Goal: Task Accomplishment & Management: Use online tool/utility

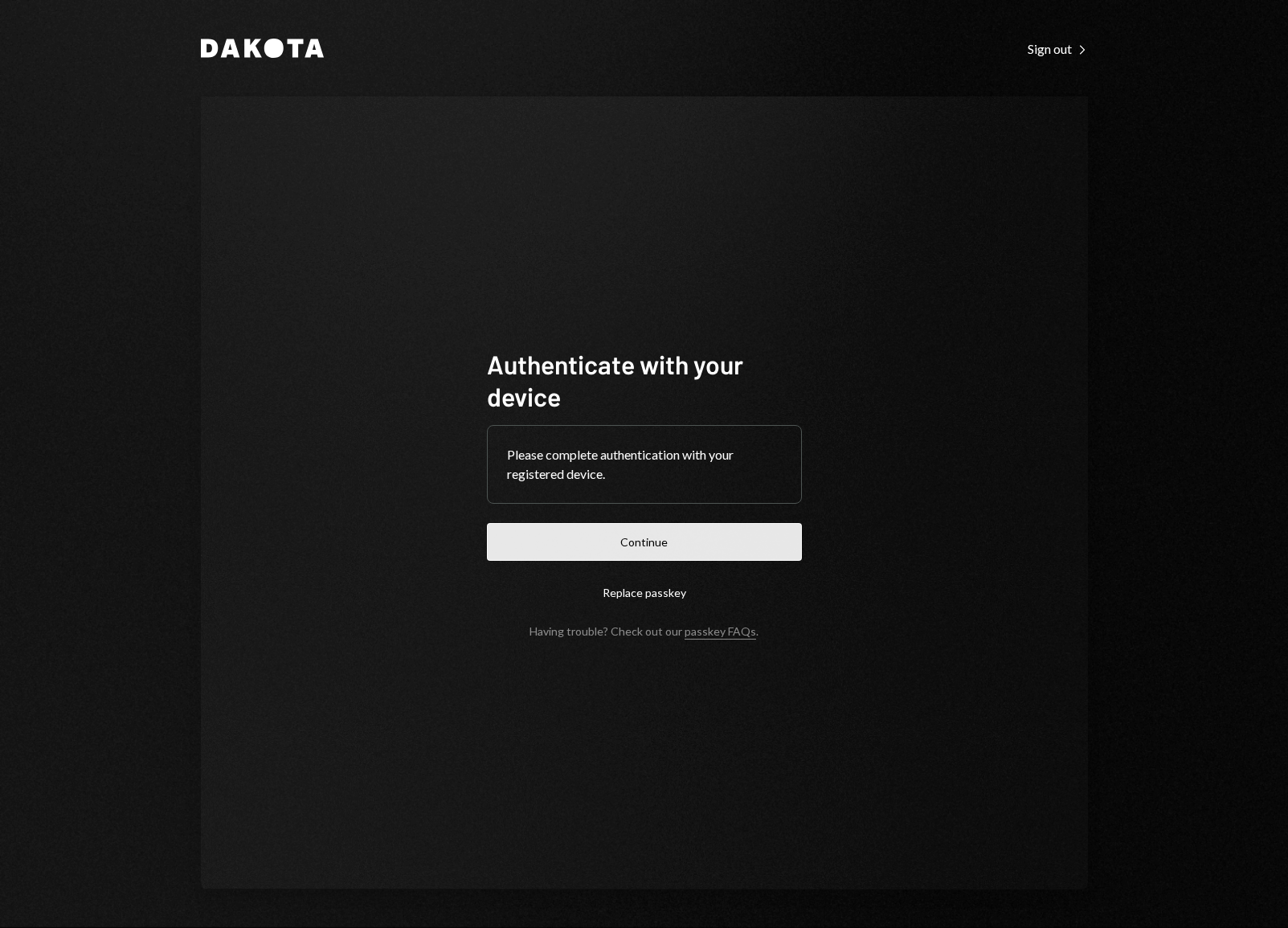
click at [636, 539] on button "Continue" at bounding box center [644, 541] width 315 height 38
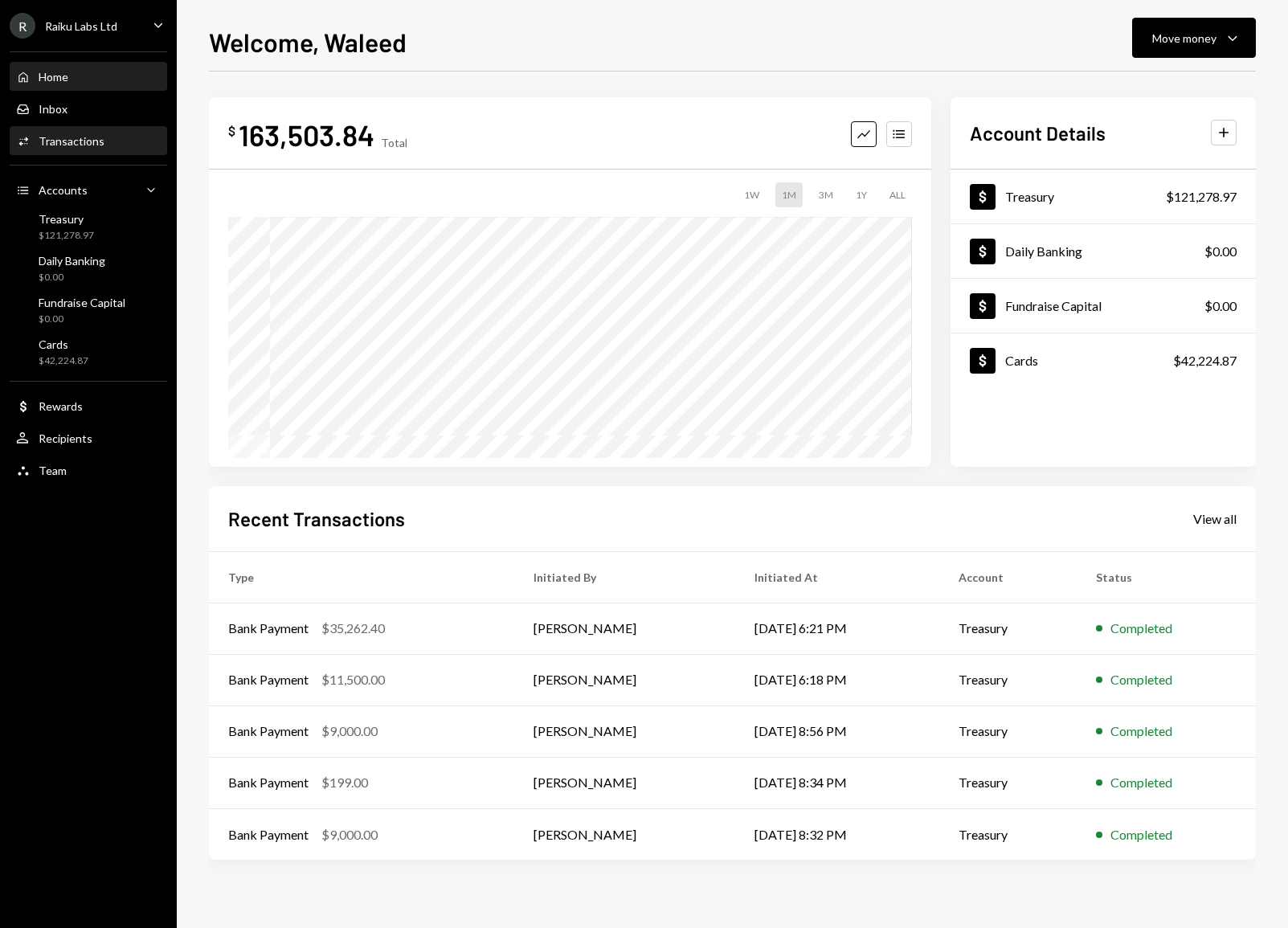
click at [87, 135] on div "Transactions" at bounding box center [72, 141] width 66 height 14
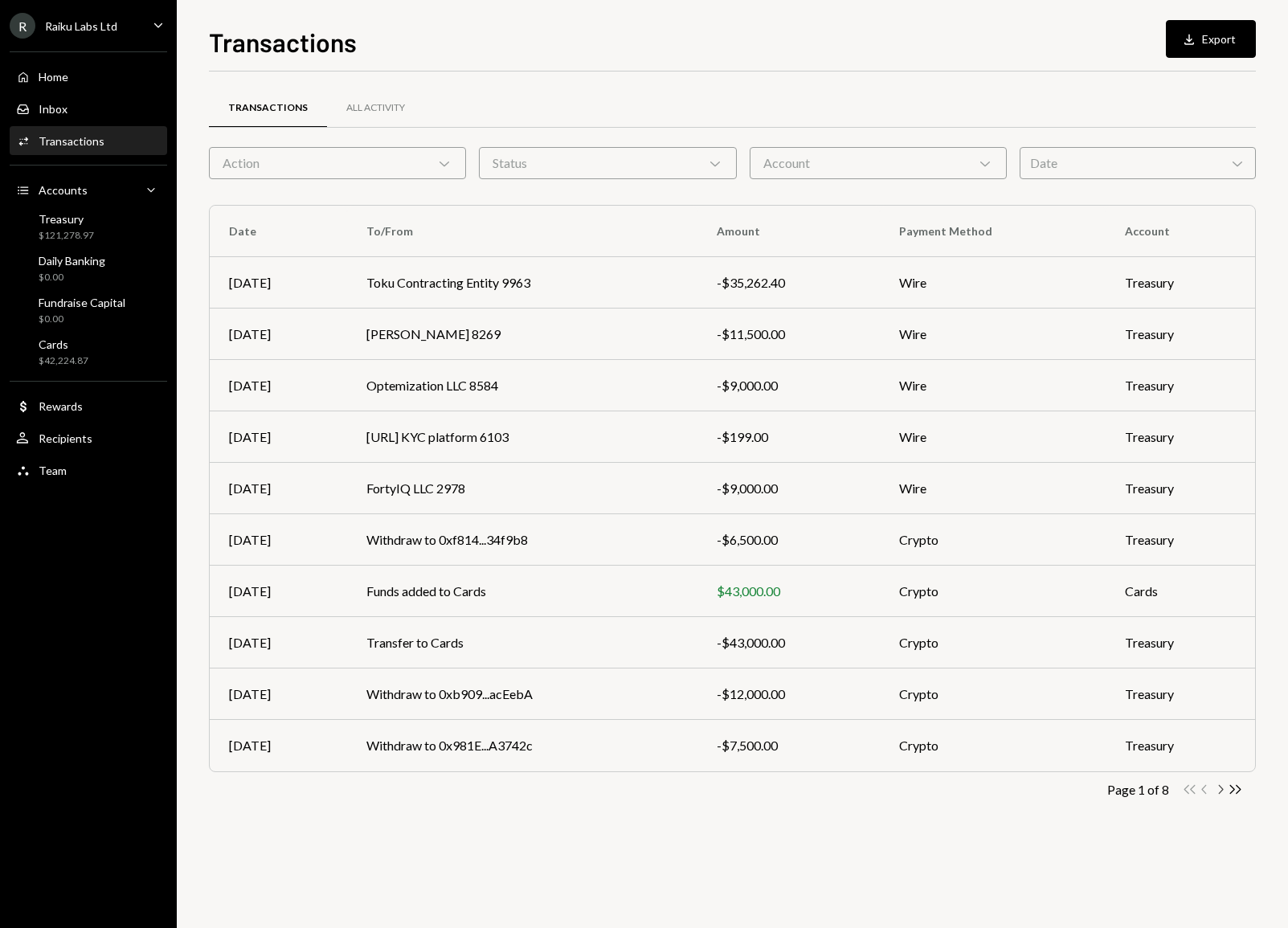
click at [1223, 790] on icon "Chevron Right" at bounding box center [1220, 790] width 15 height 15
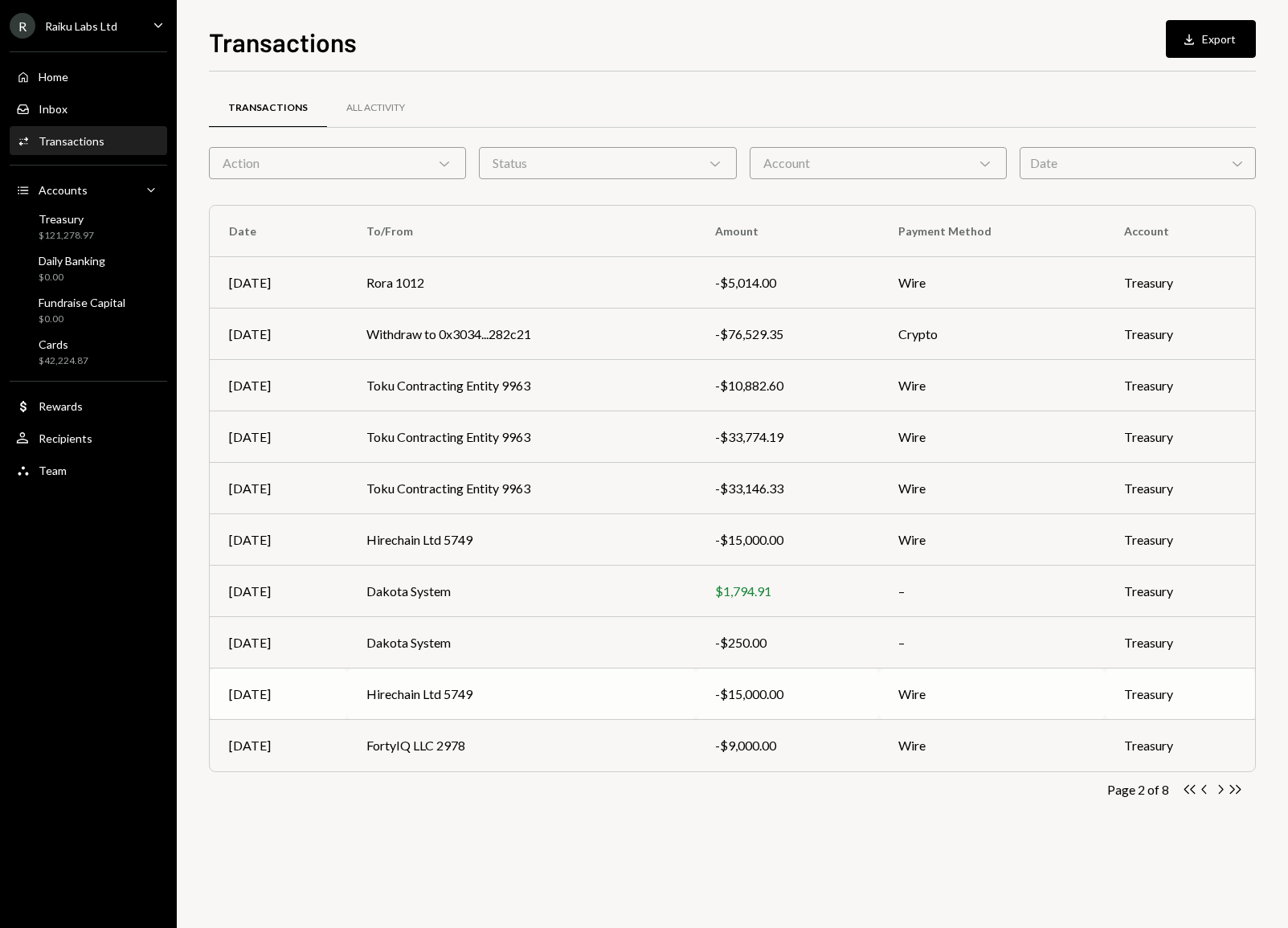
click at [661, 691] on td "Hirechain Ltd 5749" at bounding box center [521, 694] width 349 height 51
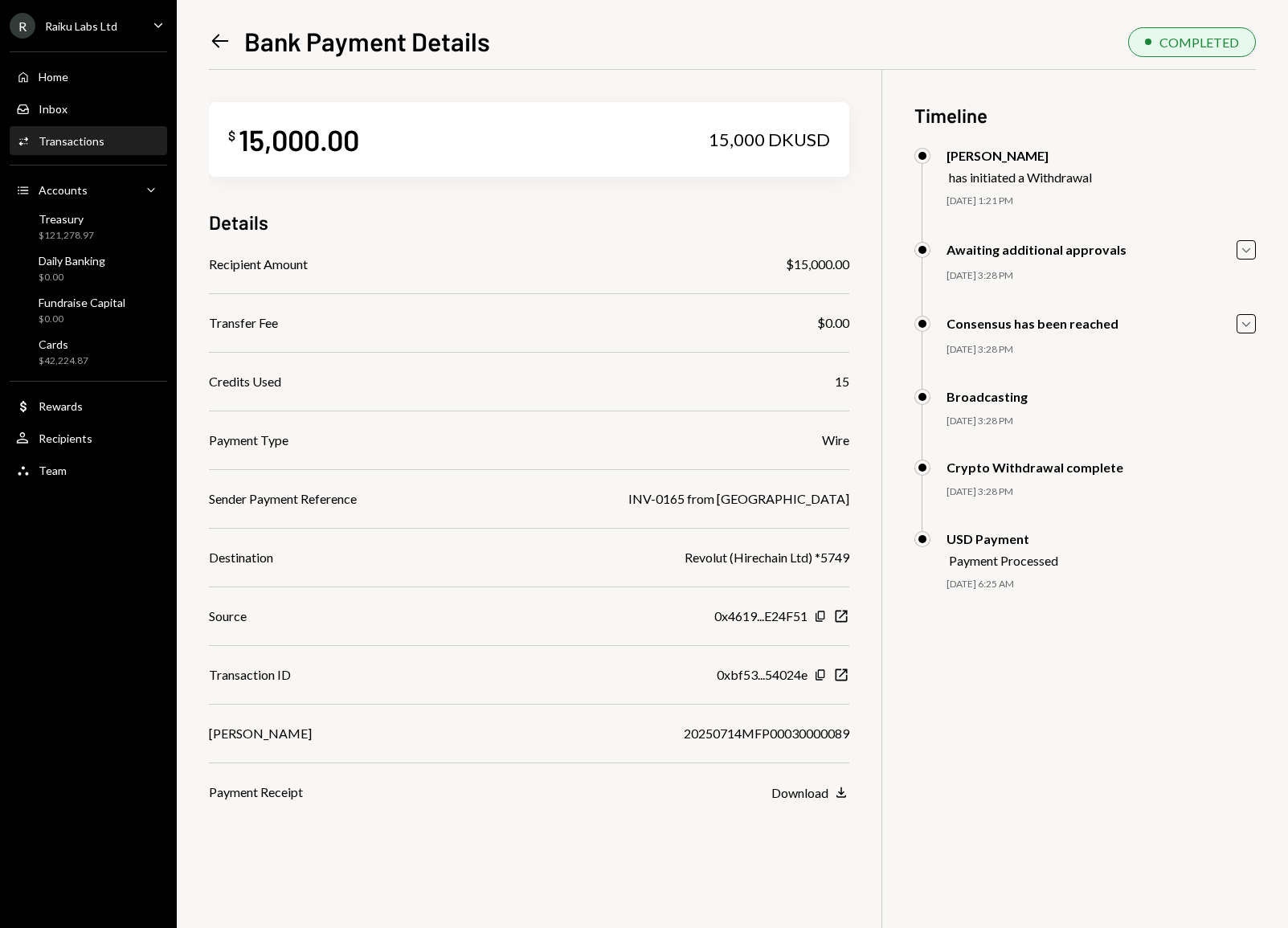
click at [216, 50] on icon "Left Arrow" at bounding box center [219, 41] width 22 height 22
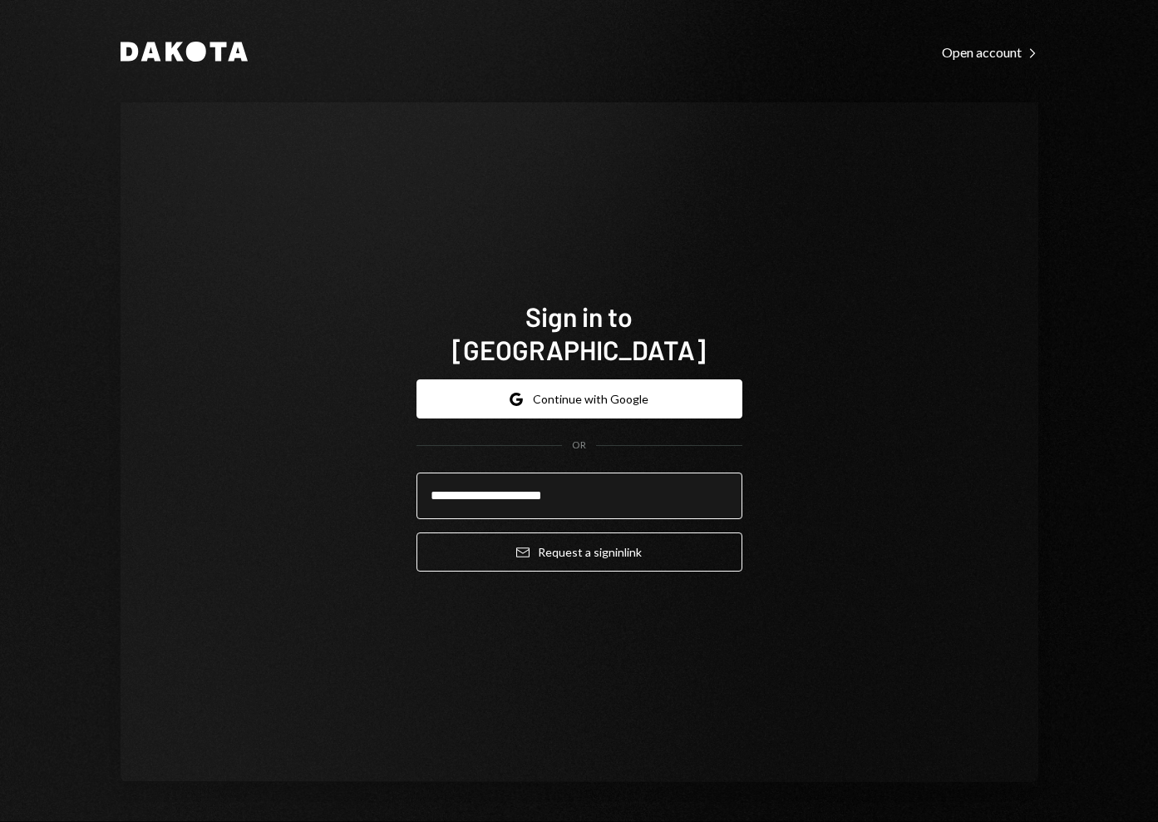
type input "**********"
click at [417, 532] on button "Email Request a sign in link" at bounding box center [580, 551] width 326 height 39
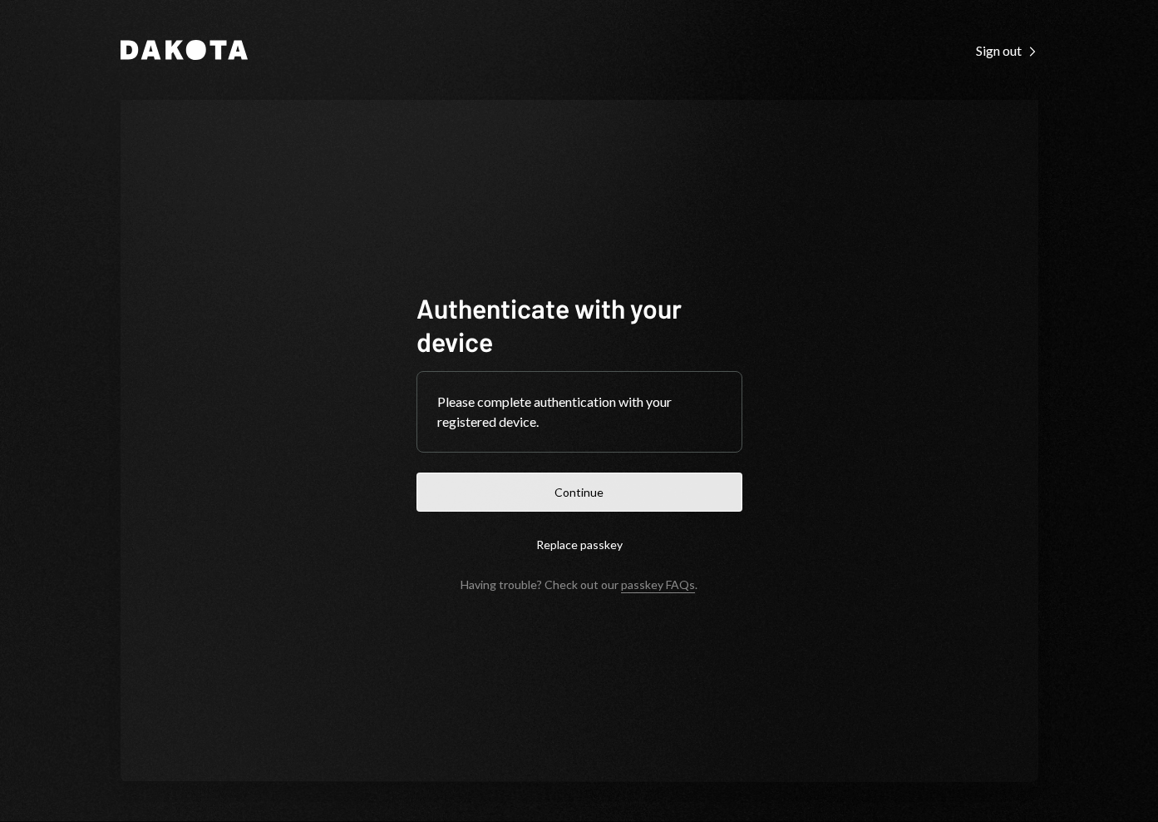
click at [504, 475] on button "Continue" at bounding box center [580, 491] width 326 height 39
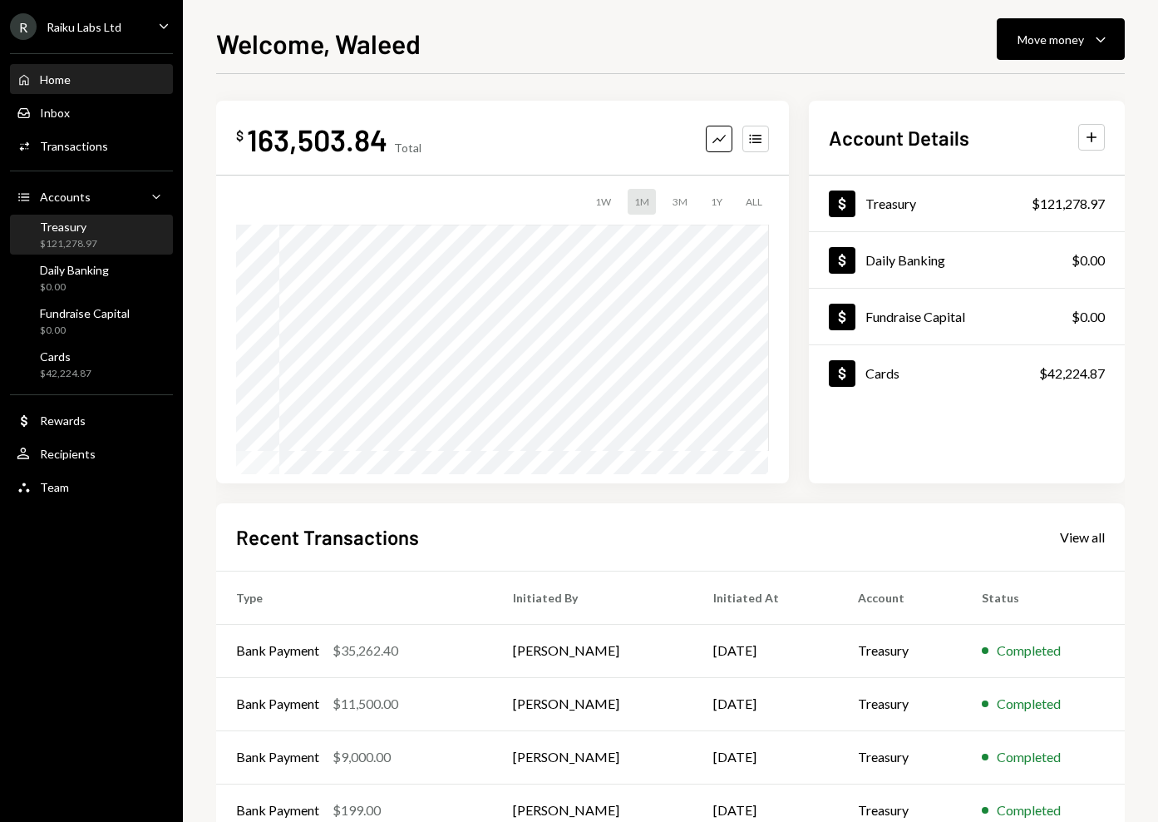
click at [91, 233] on div "Treasury" at bounding box center [68, 227] width 57 height 14
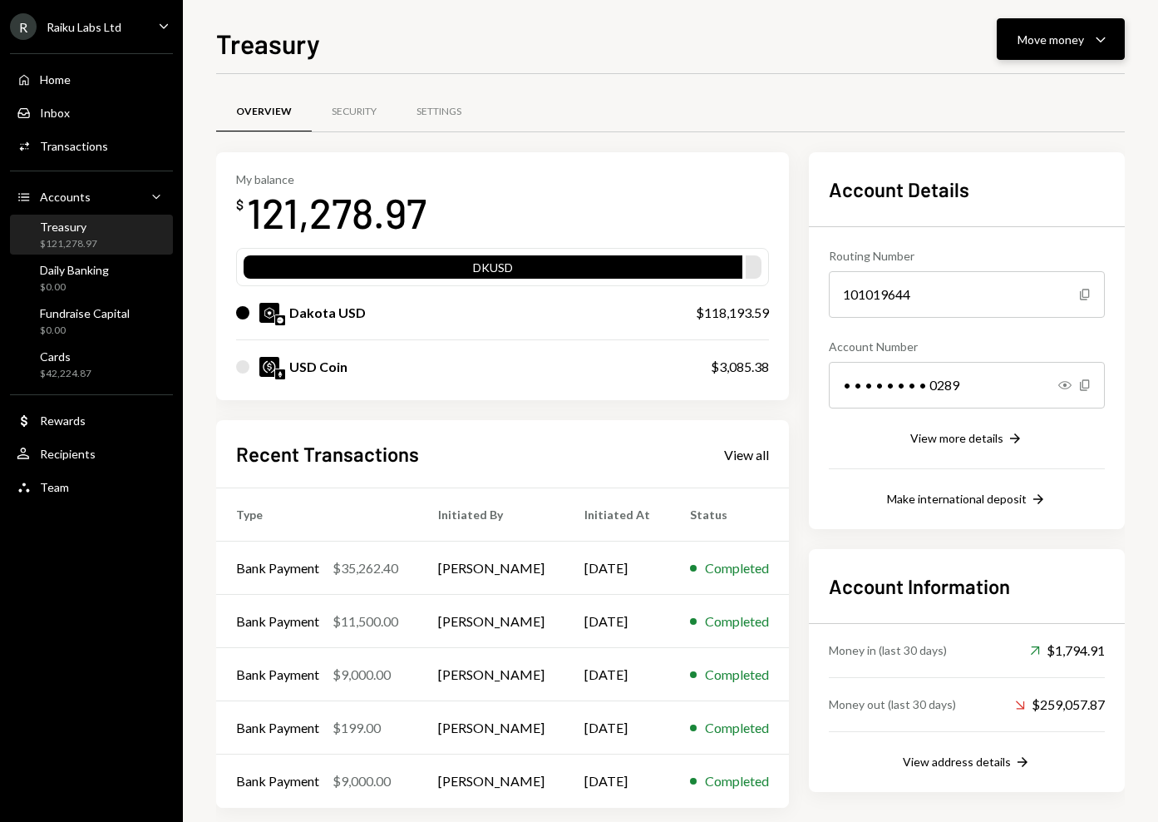
click at [1074, 31] on div "Move money" at bounding box center [1051, 39] width 67 height 17
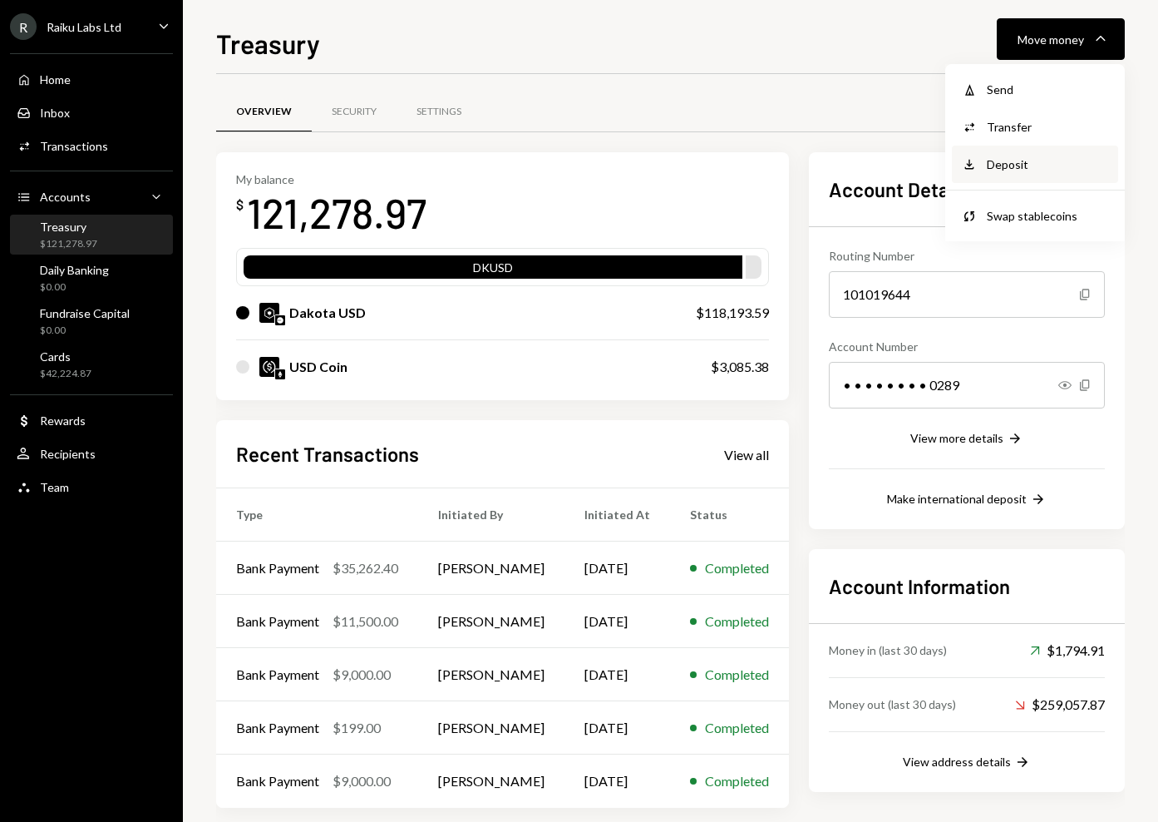
click at [1016, 160] on div "Deposit" at bounding box center [1047, 163] width 121 height 17
